Goal: Task Accomplishment & Management: Use online tool/utility

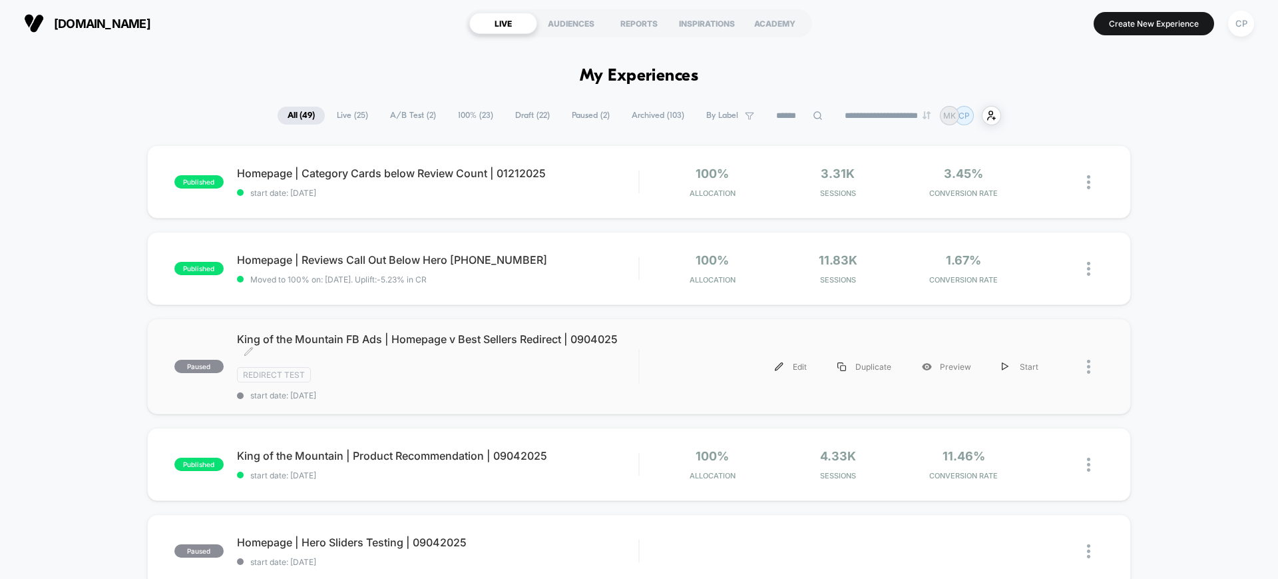
click at [463, 330] on div "paused King of the Mountain FB Ads | Homepage v Best Sellers Redirect | 0904025…" at bounding box center [639, 366] width 984 height 96
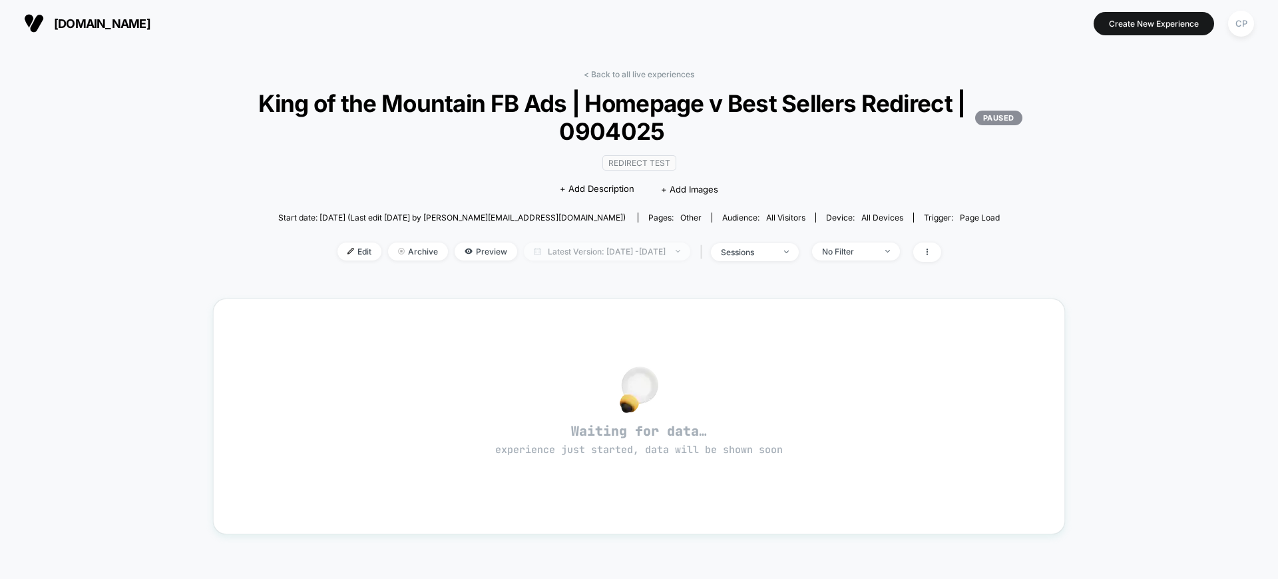
click at [607, 248] on span "Latest Version: Sep 4, 2025 - Sep 4, 2025" at bounding box center [607, 251] width 166 height 18
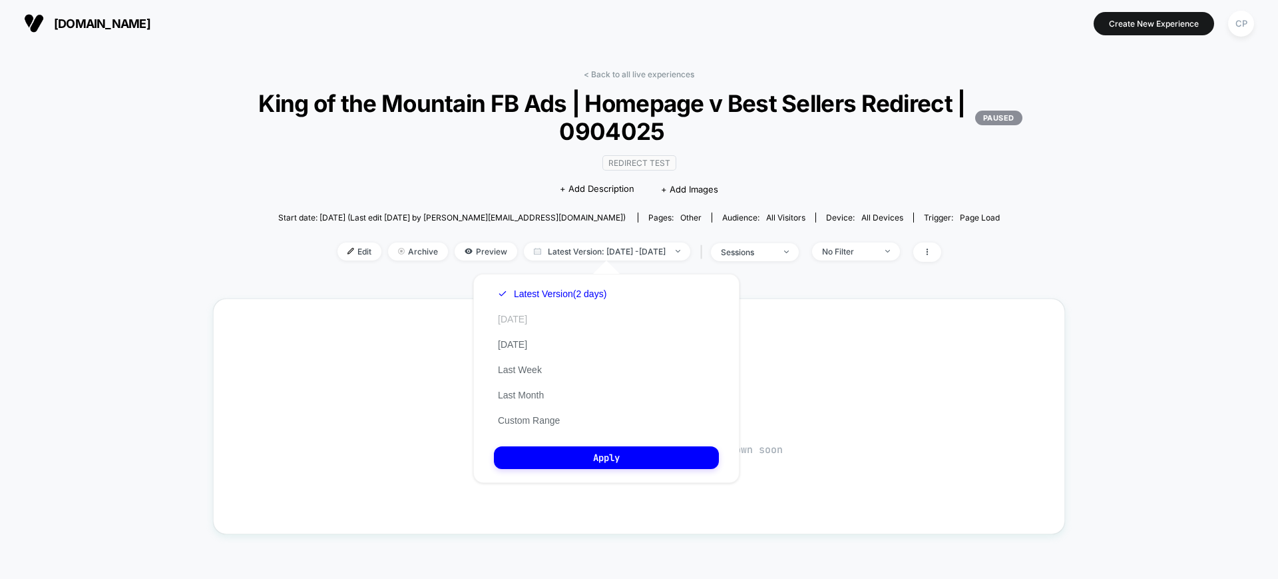
click at [509, 320] on button "Today" at bounding box center [512, 319] width 37 height 12
click at [568, 453] on button "Apply" at bounding box center [606, 457] width 225 height 23
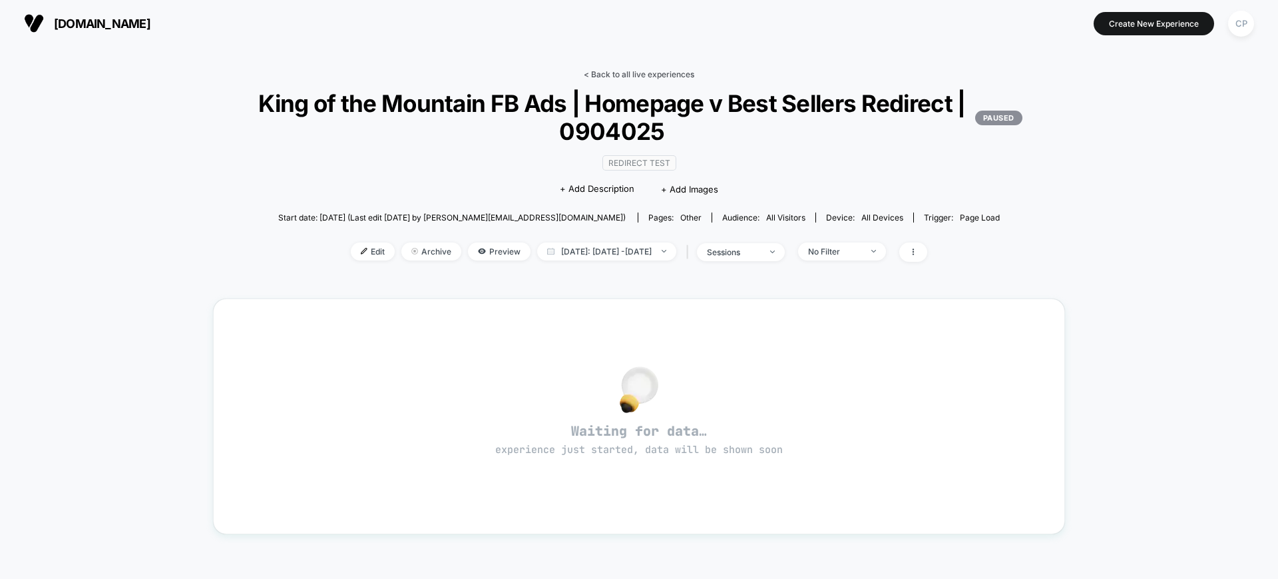
click at [655, 72] on link "< Back to all live experiences" at bounding box center [639, 74] width 111 height 10
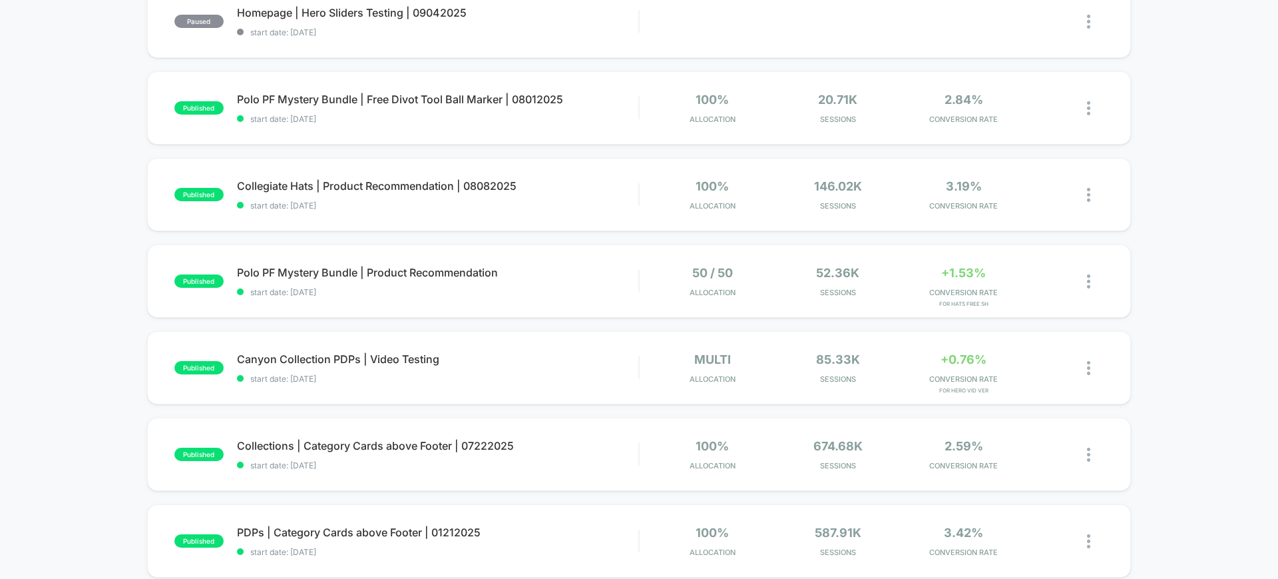
scroll to position [518, 0]
click at [428, 346] on div "published Canyon Collection PDPs | Video Testing start date: 7/22/2025 multi Al…" at bounding box center [639, 365] width 984 height 73
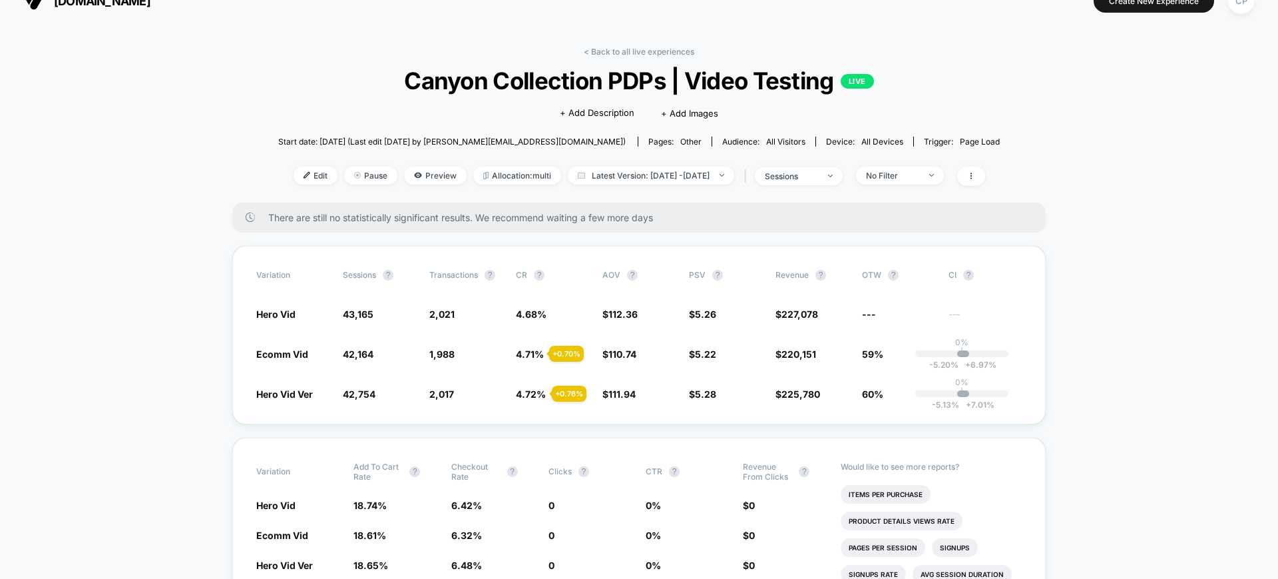
scroll to position [23, 0]
click at [618, 53] on link "< Back to all live experiences" at bounding box center [639, 51] width 111 height 10
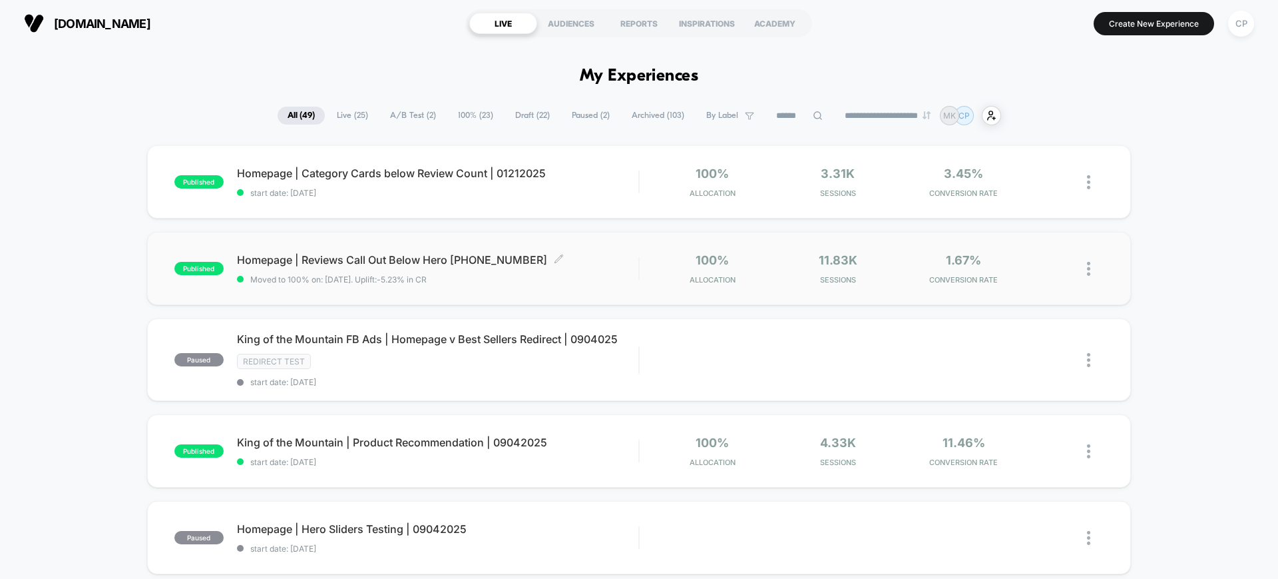
click at [413, 268] on div "Homepage | Reviews Call Out Below Hero 11162024 Click to edit experience detail…" at bounding box center [438, 268] width 402 height 31
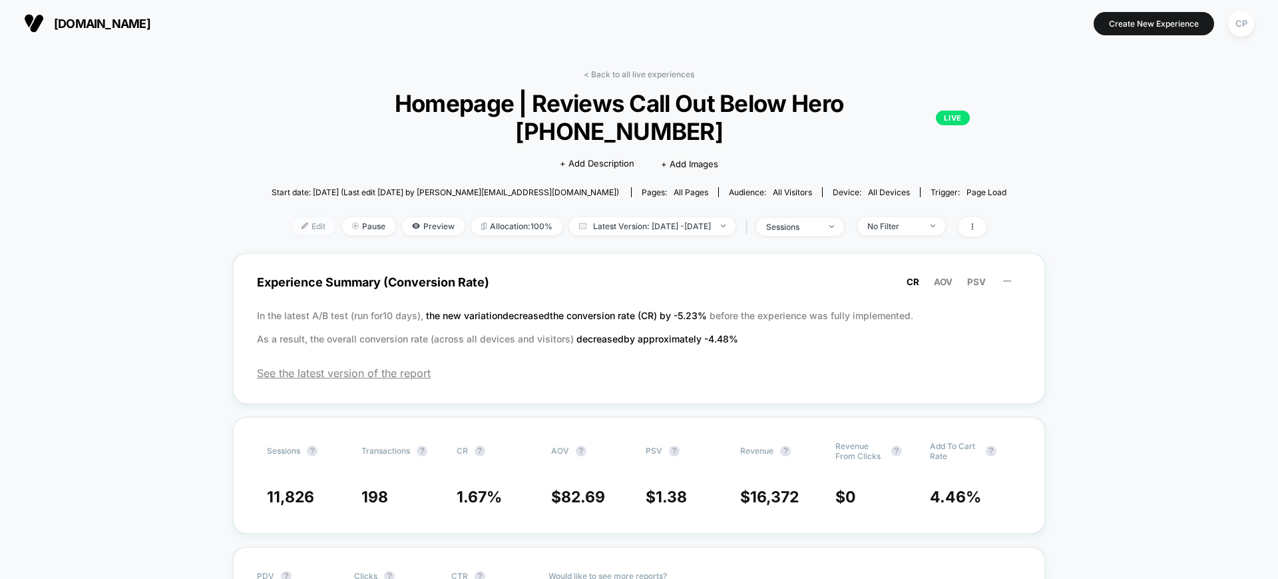
click at [302, 222] on img at bounding box center [305, 225] width 7 height 7
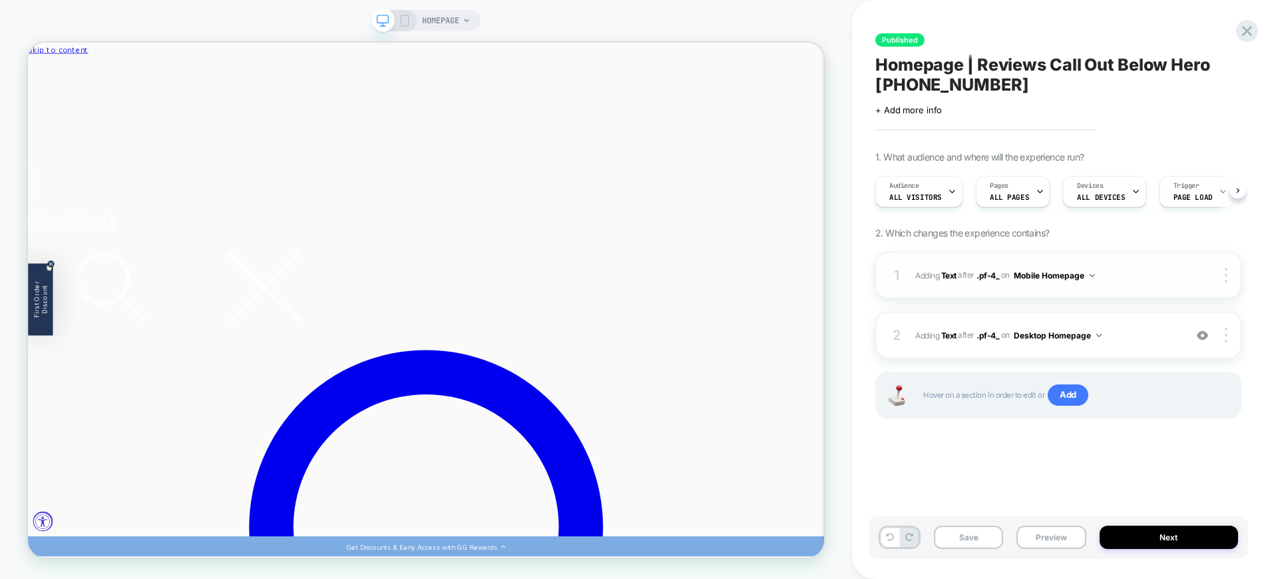
scroll to position [0, 1]
click at [1226, 335] on img at bounding box center [1226, 335] width 3 height 15
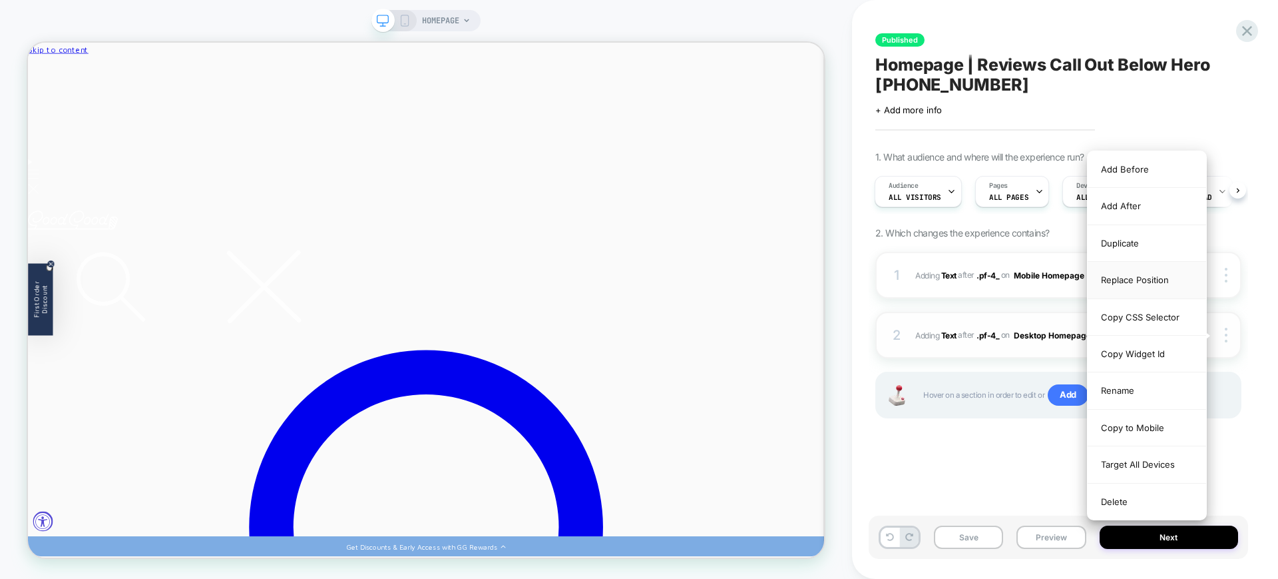
click at [1154, 287] on div "Replace Position" at bounding box center [1147, 280] width 119 height 37
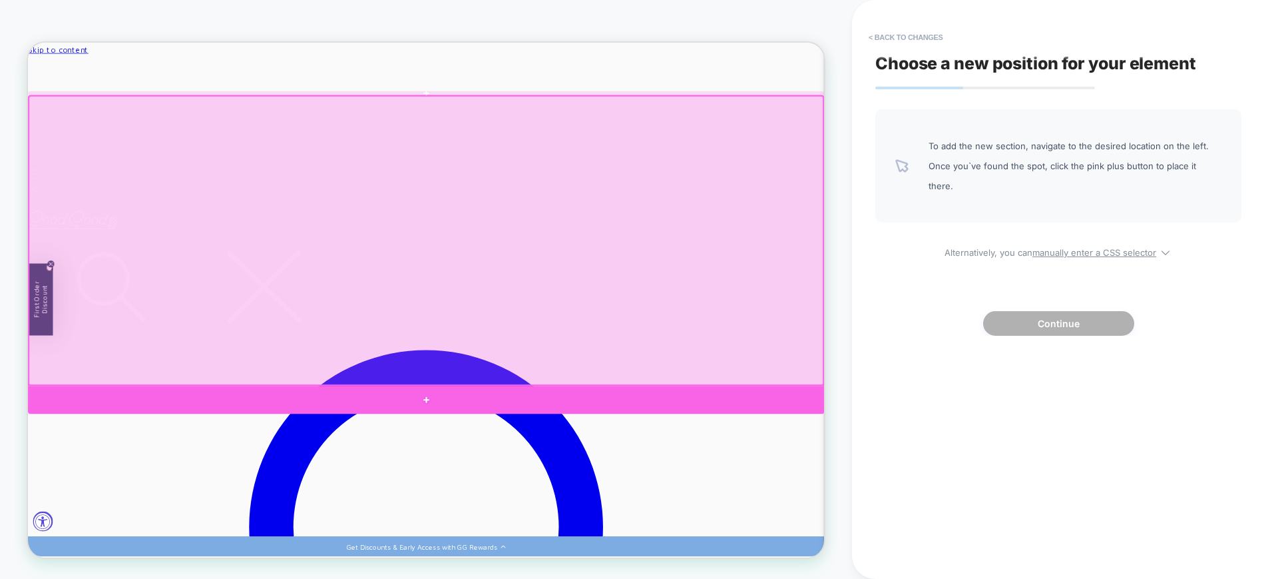
click at [1030, 521] on div at bounding box center [559, 518] width 1062 height 37
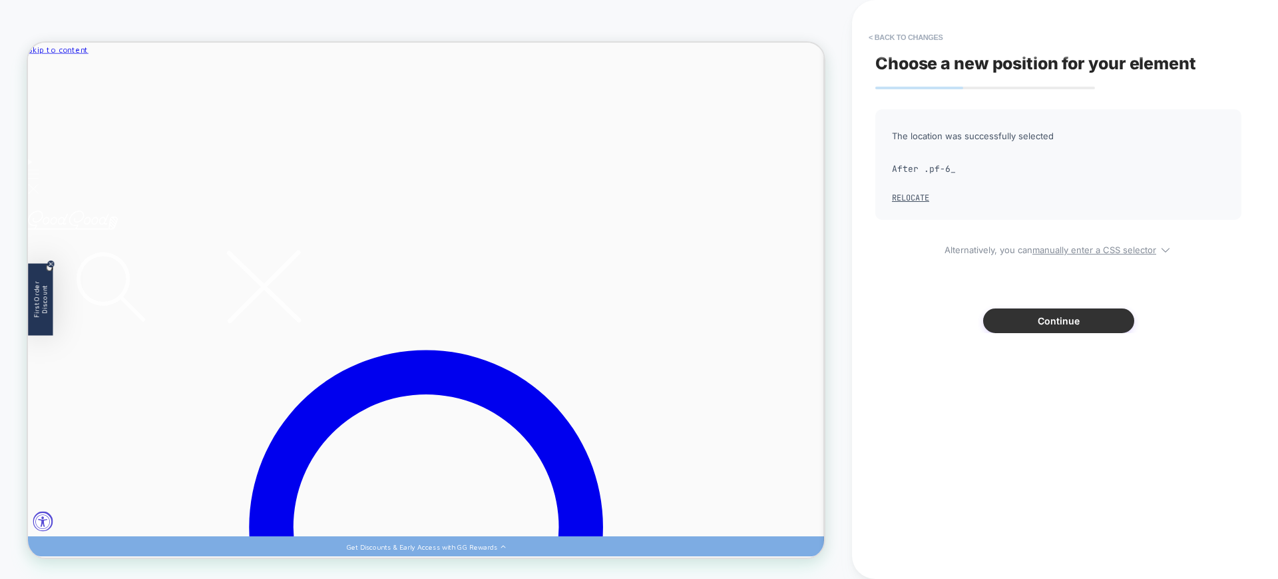
click at [1059, 326] on button "Continue" at bounding box center [1058, 320] width 151 height 25
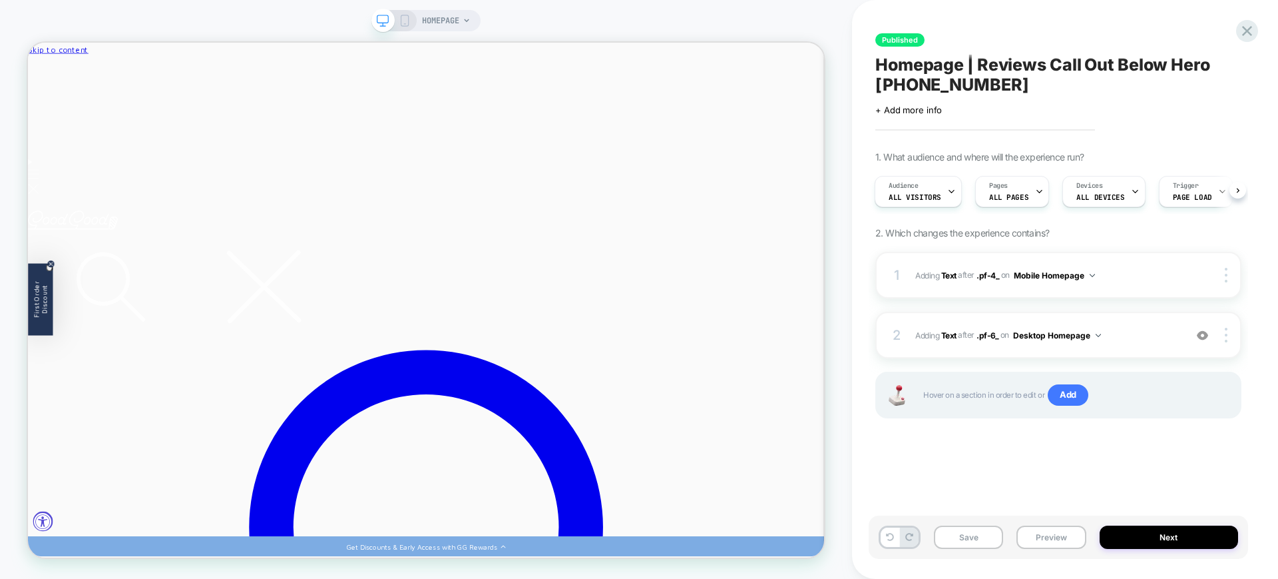
click at [409, 27] on div "HOMEPAGE" at bounding box center [426, 20] width 109 height 21
click at [396, 25] on div at bounding box center [394, 21] width 34 height 12
click at [405, 19] on icon at bounding box center [405, 21] width 12 height 12
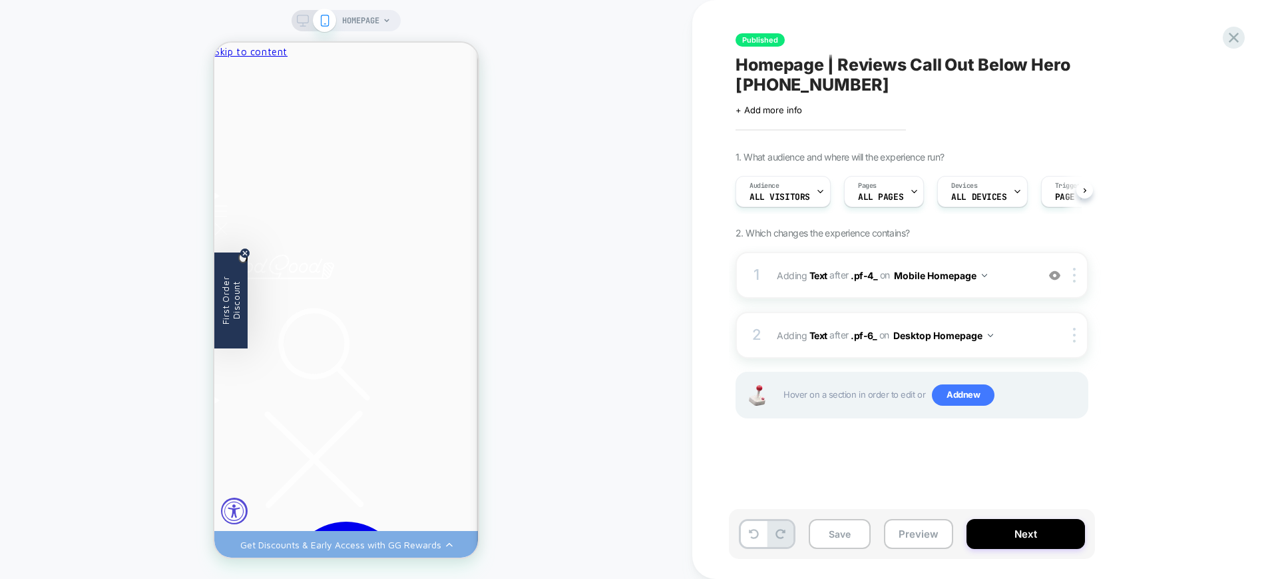
scroll to position [0, 1]
click at [1074, 268] on img at bounding box center [1074, 275] width 3 height 15
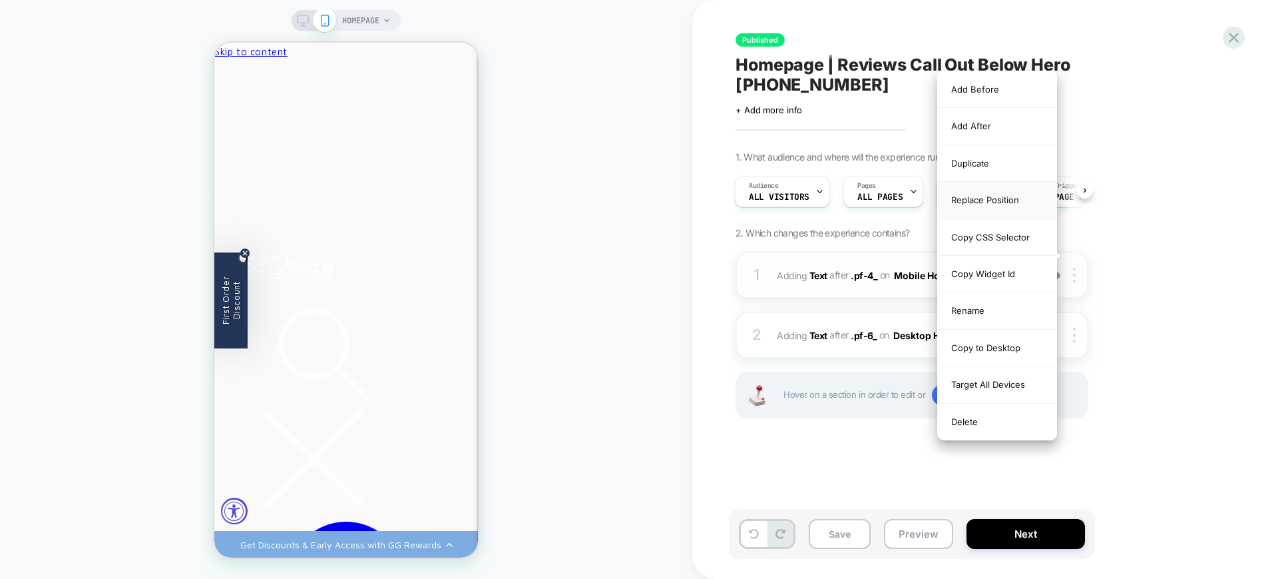
click at [1011, 202] on div "Replace Position" at bounding box center [997, 200] width 119 height 37
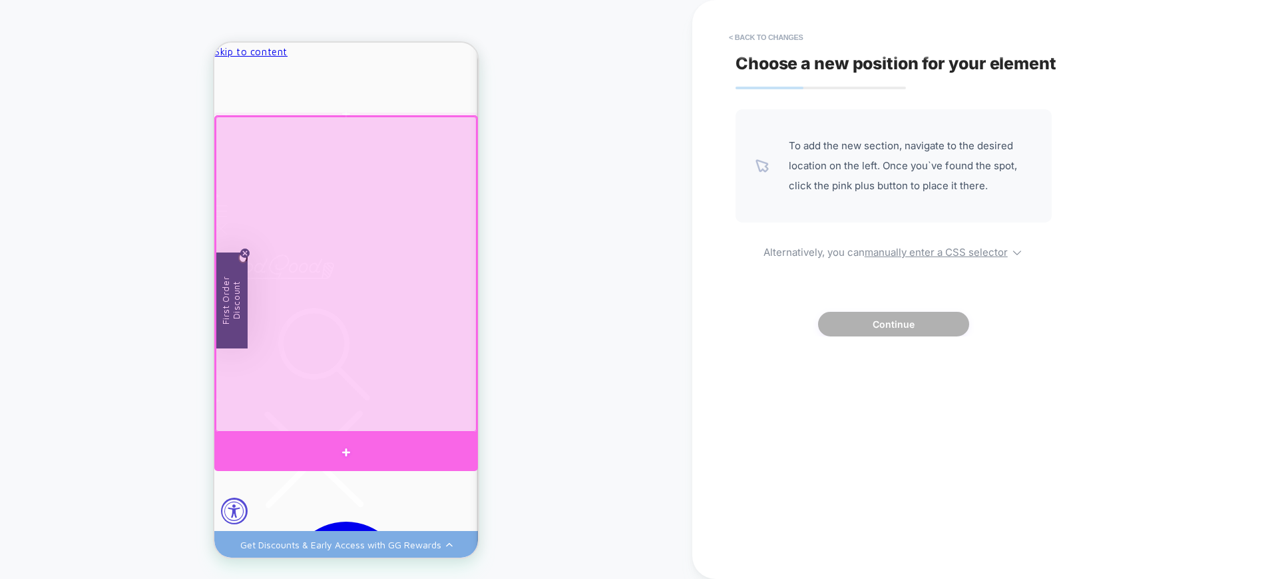
click at [438, 445] on div at bounding box center [346, 452] width 264 height 38
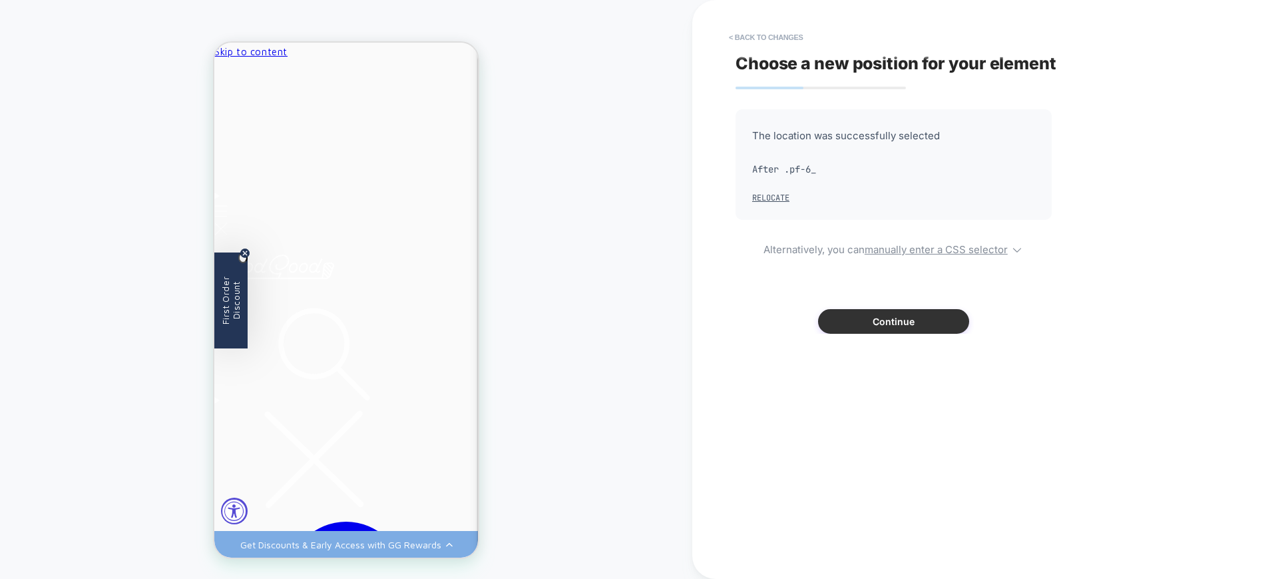
click at [876, 314] on button "Continue" at bounding box center [893, 321] width 151 height 25
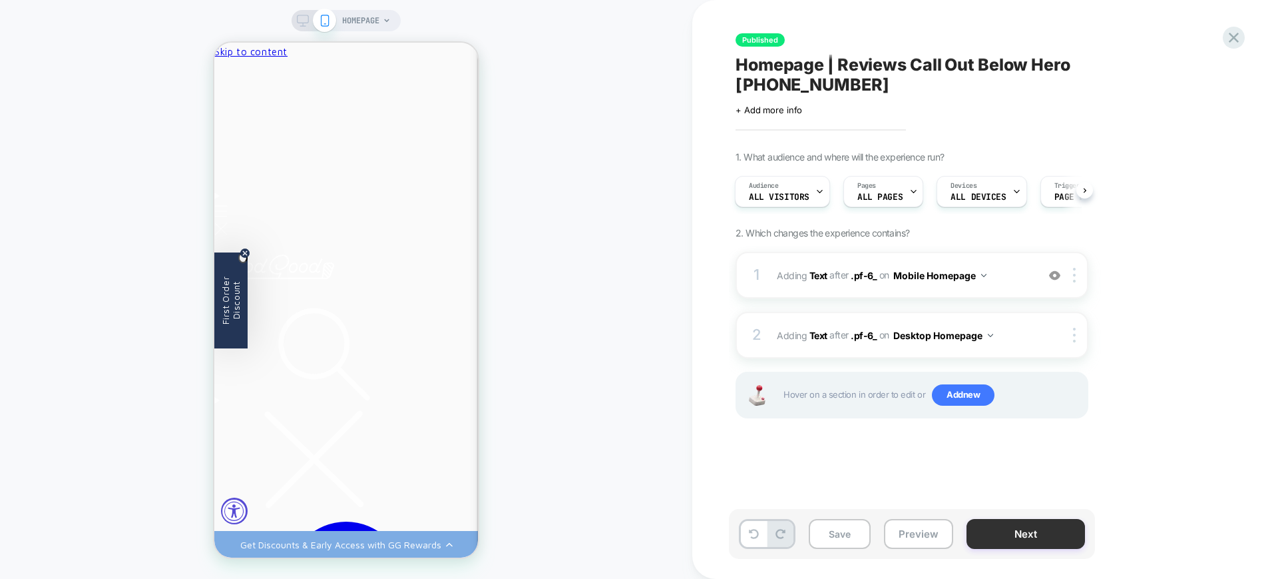
click at [1004, 524] on button "Next" at bounding box center [1026, 534] width 119 height 30
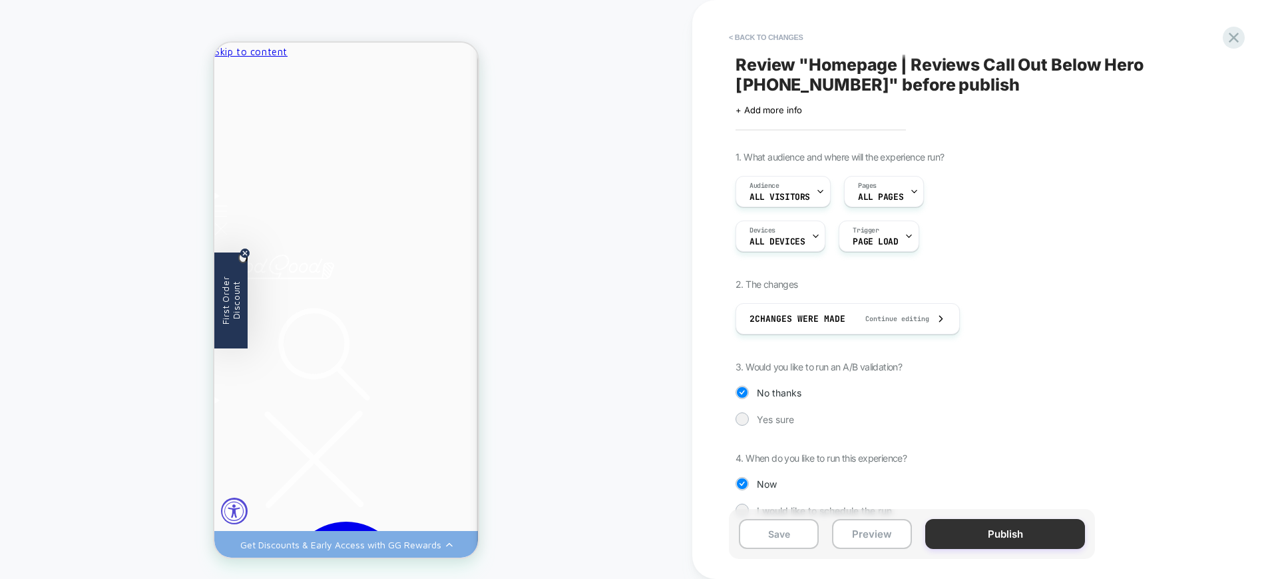
click at [983, 525] on button "Publish" at bounding box center [1006, 534] width 160 height 30
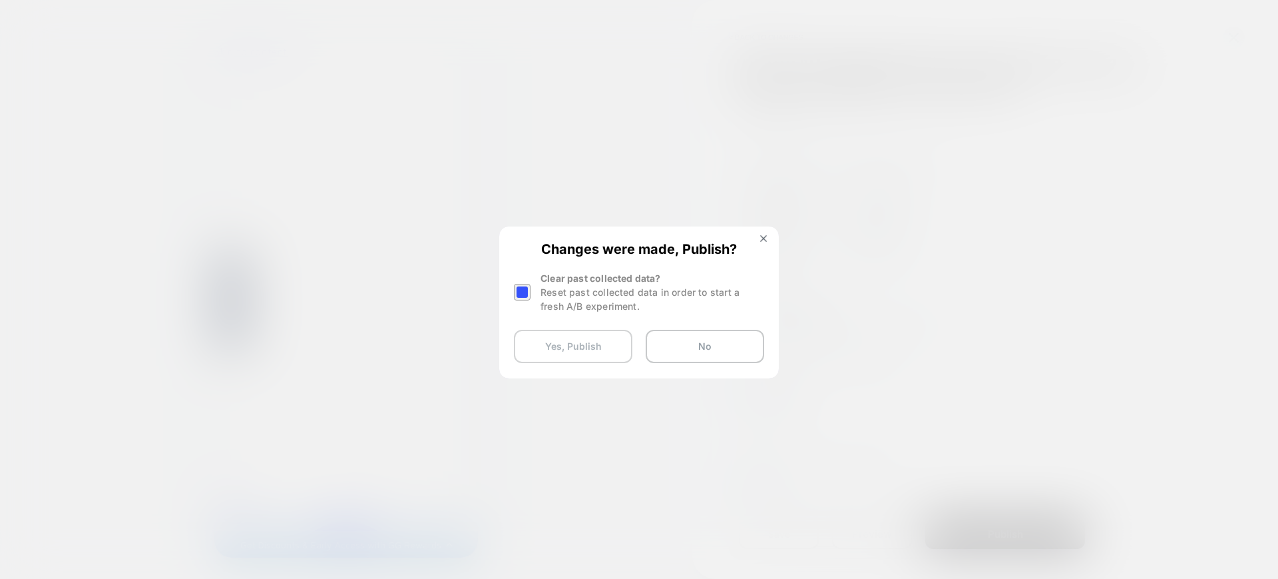
click at [570, 341] on button "Yes, Publish" at bounding box center [573, 346] width 119 height 33
